Goal: Check status: Check status

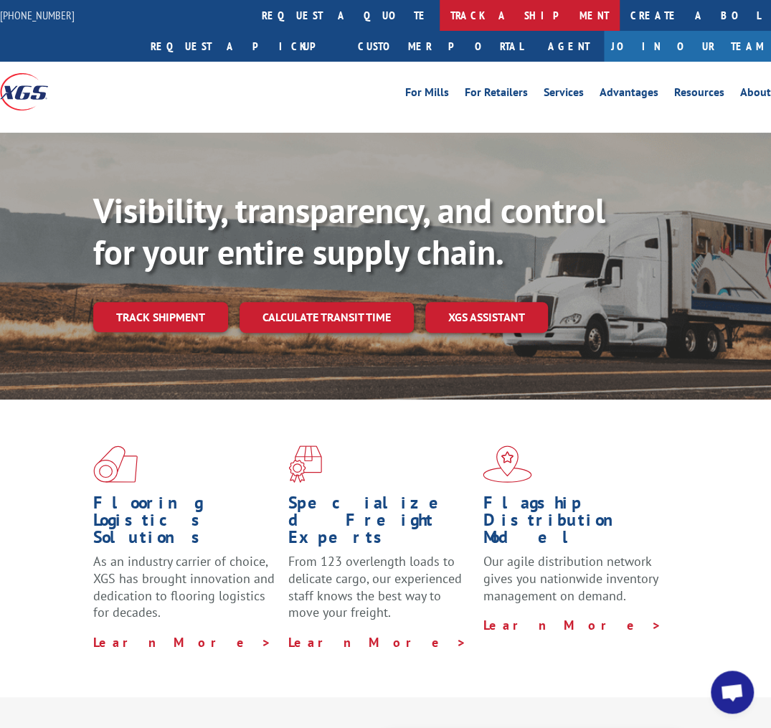
click at [440, 19] on link "track a shipment" at bounding box center [530, 15] width 180 height 31
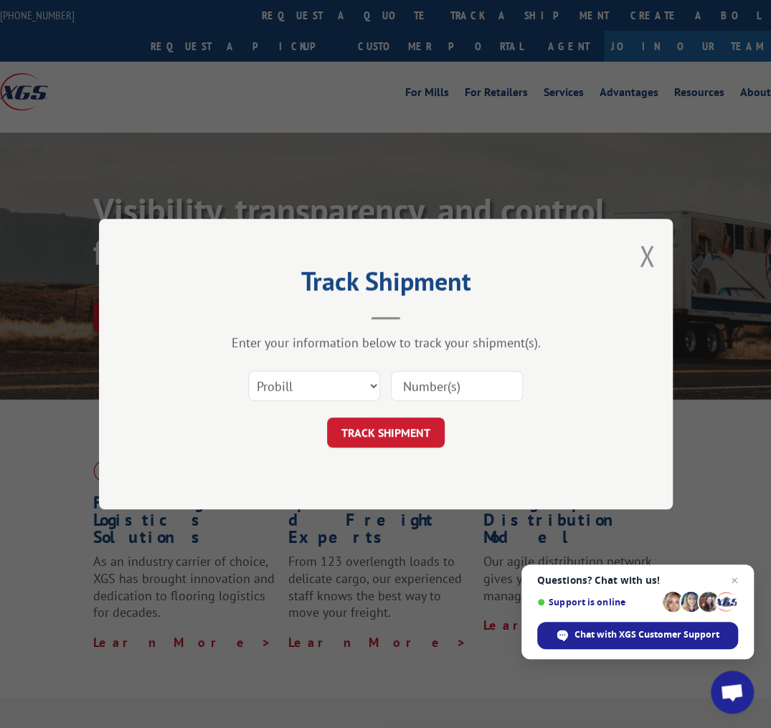
click at [472, 390] on input at bounding box center [457, 386] width 132 height 30
click at [415, 384] on input at bounding box center [457, 386] width 132 height 30
paste input "23497082625"
type input "23497082625"
drag, startPoint x: 401, startPoint y: 435, endPoint x: 411, endPoint y: 431, distance: 10.9
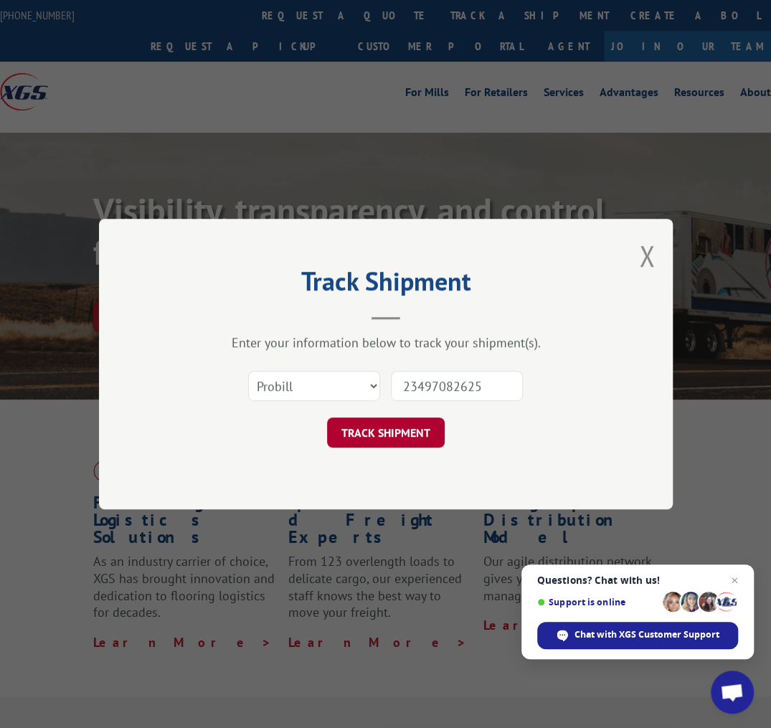
click at [405, 433] on button "TRACK SHIPMENT" at bounding box center [386, 432] width 118 height 30
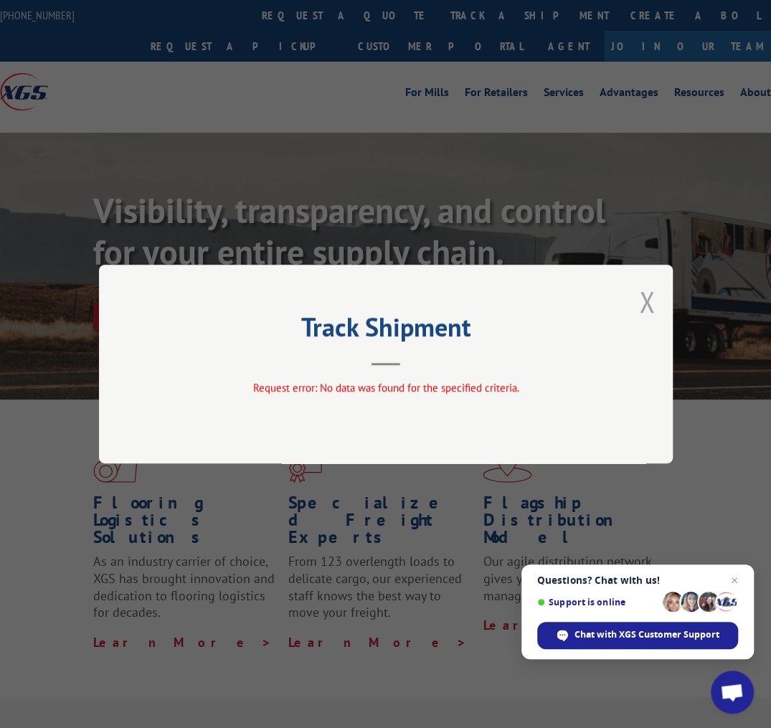
click at [642, 301] on button "Close modal" at bounding box center [647, 302] width 16 height 38
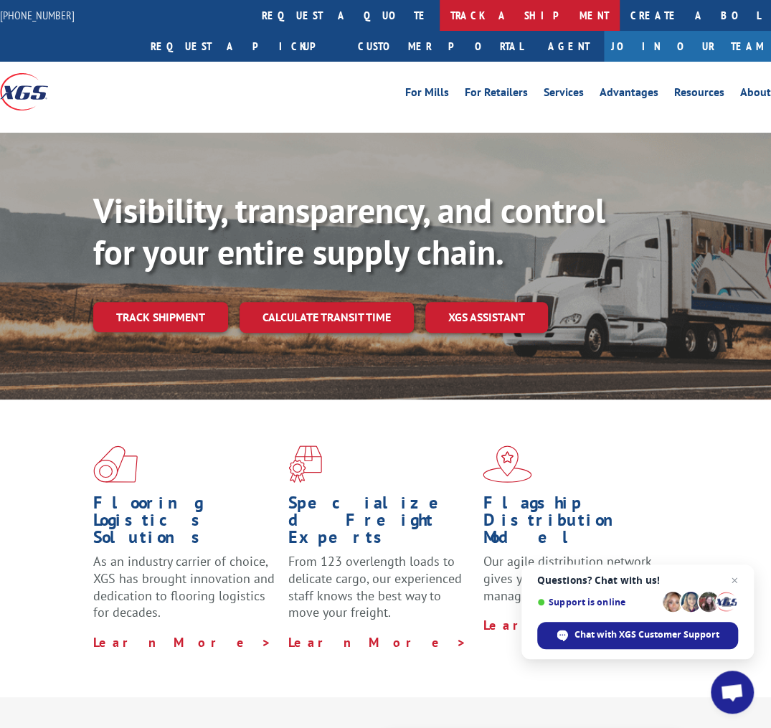
click at [440, 16] on link "track a shipment" at bounding box center [530, 15] width 180 height 31
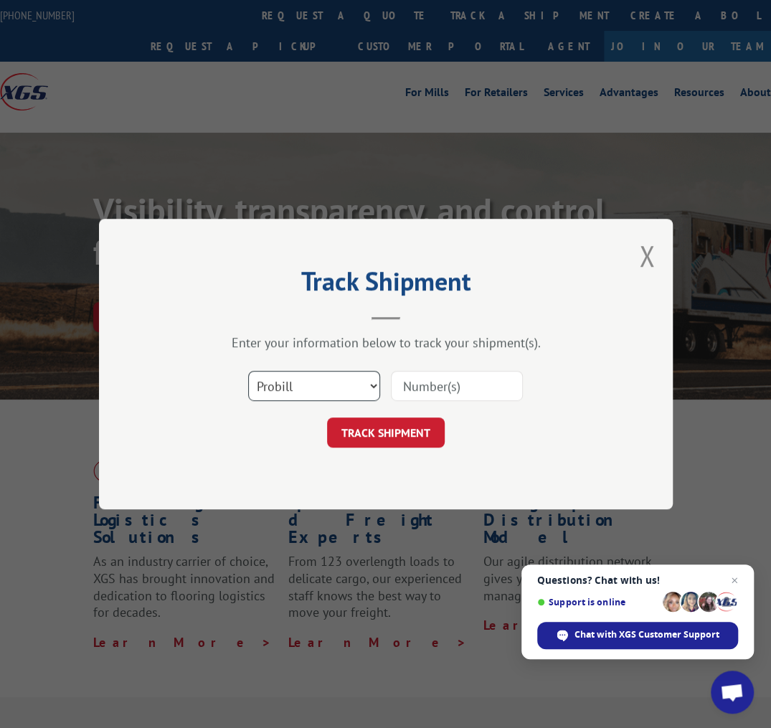
click at [374, 387] on select "Select category... Probill BOL PO" at bounding box center [314, 386] width 132 height 30
select select "bol"
click at [248, 371] on select "Select category... Probill BOL PO" at bounding box center [314, 386] width 132 height 30
click at [406, 385] on input at bounding box center [457, 386] width 132 height 30
paste input "23497082625"
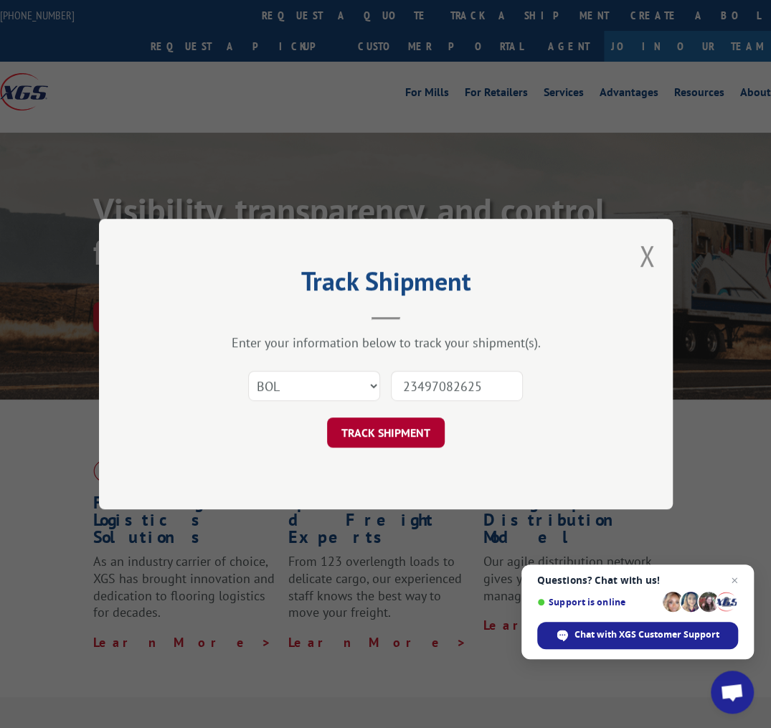
type input "23497082625"
click at [379, 435] on button "TRACK SHIPMENT" at bounding box center [386, 432] width 118 height 30
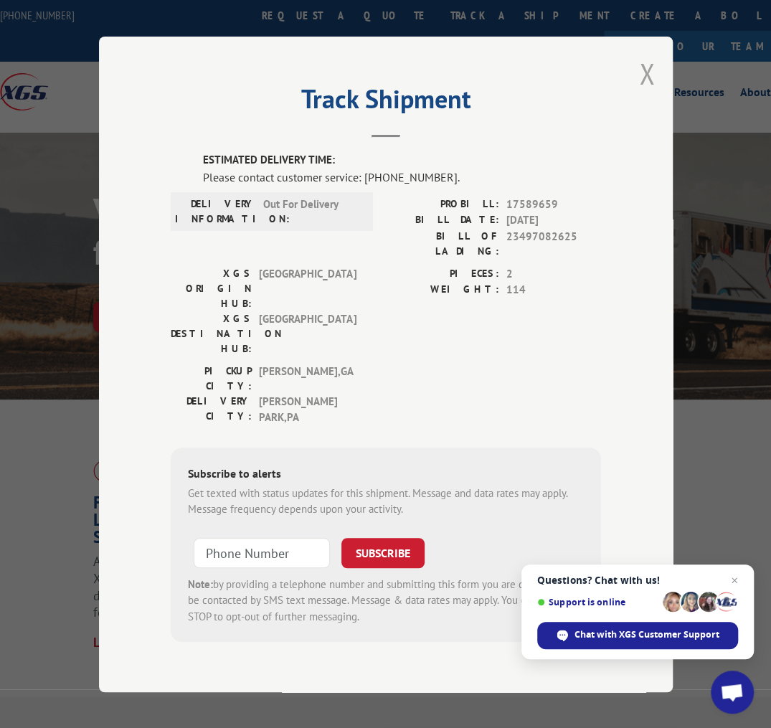
click at [647, 89] on button "Close modal" at bounding box center [647, 74] width 16 height 38
